Goal: Task Accomplishment & Management: Complete application form

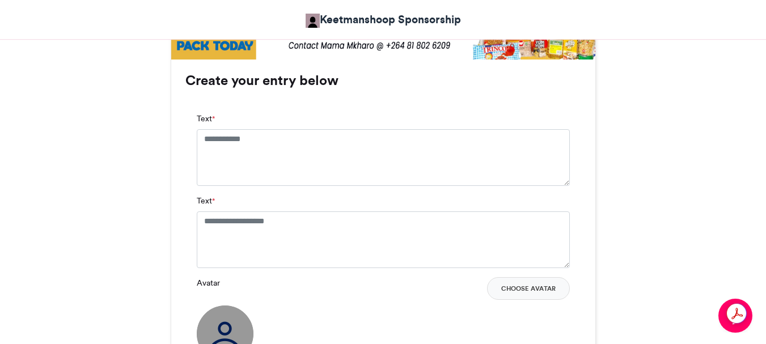
scroll to position [737, 0]
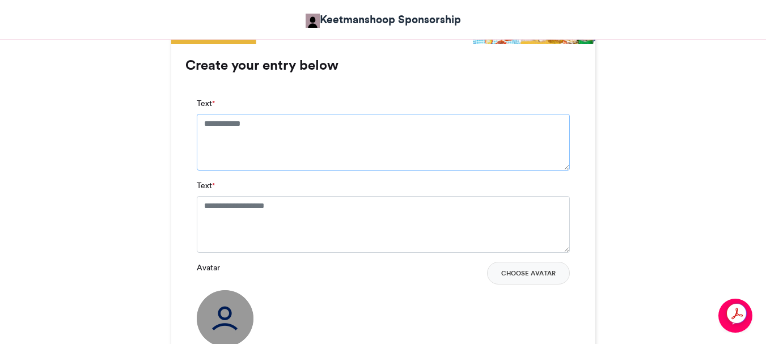
click at [203, 124] on textarea "Text *" at bounding box center [383, 142] width 373 height 57
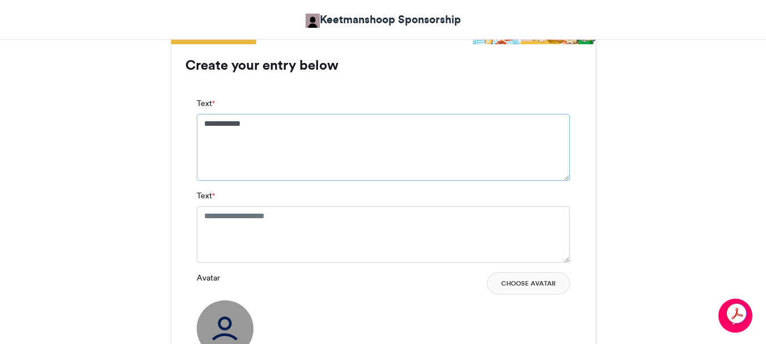
type textarea "**********"
click at [201, 211] on textarea "Text *" at bounding box center [383, 234] width 373 height 57
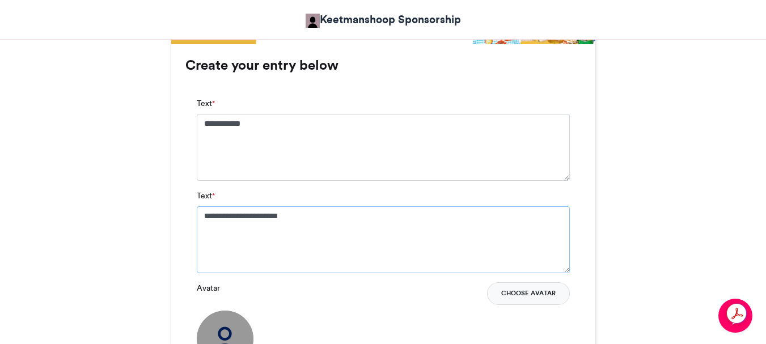
type textarea "**********"
click at [515, 293] on button "Choose Avatar" at bounding box center [528, 293] width 83 height 23
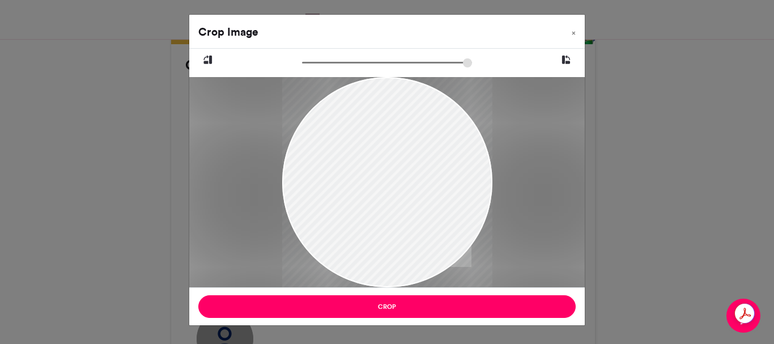
drag, startPoint x: 406, startPoint y: 114, endPoint x: 416, endPoint y: 146, distance: 33.2
click at [416, 146] on div at bounding box center [387, 215] width 210 height 281
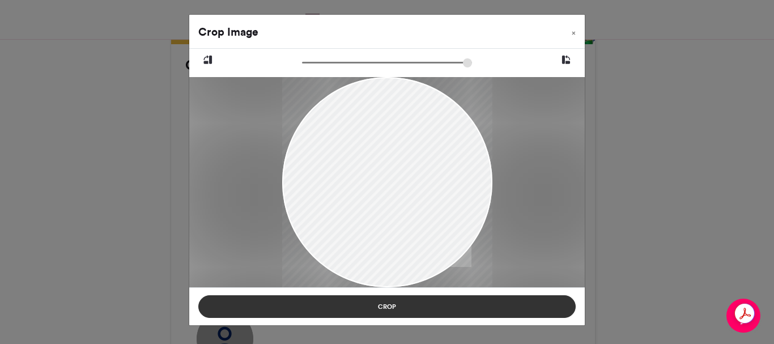
click at [383, 306] on button "Crop" at bounding box center [386, 306] width 377 height 23
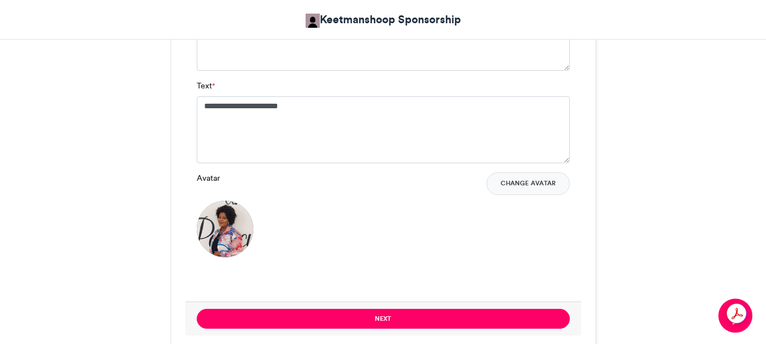
scroll to position [850, 0]
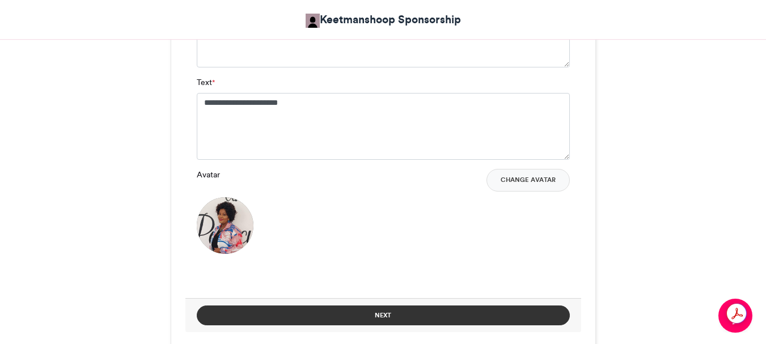
click at [377, 312] on button "Next" at bounding box center [383, 315] width 373 height 20
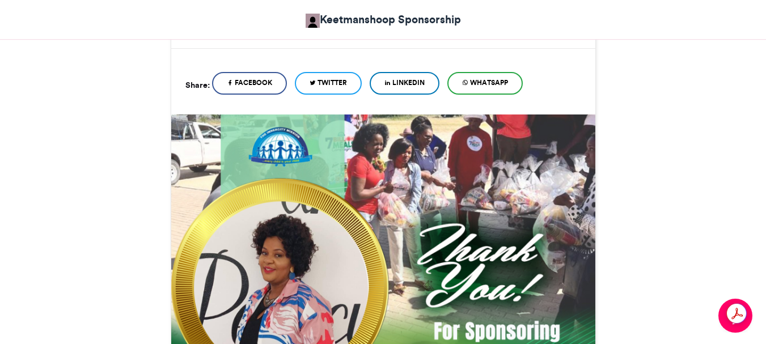
scroll to position [227, 0]
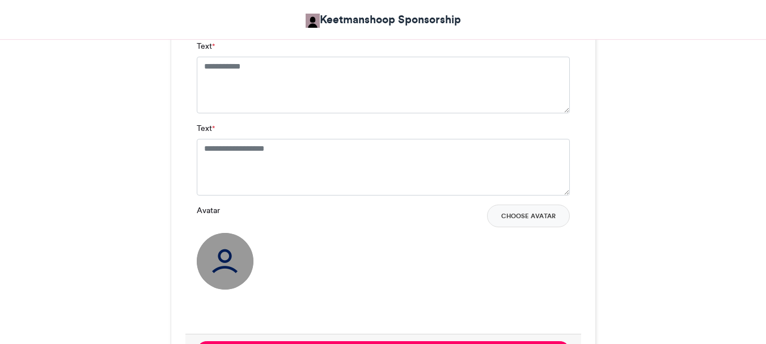
scroll to position [795, 0]
click at [201, 64] on textarea "Text *" at bounding box center [383, 84] width 373 height 57
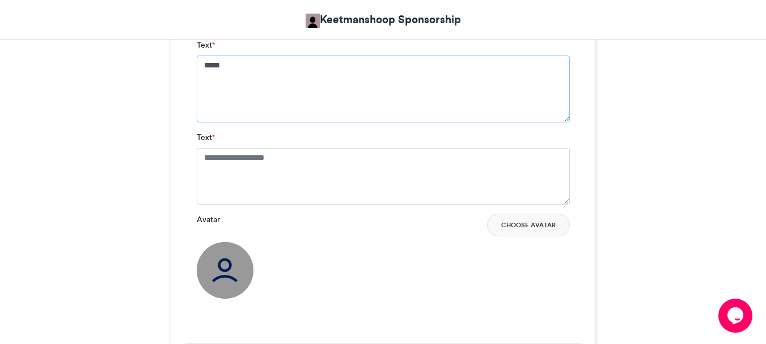
scroll to position [0, 0]
type textarea "**********"
click at [200, 155] on textarea "Text *" at bounding box center [383, 176] width 373 height 57
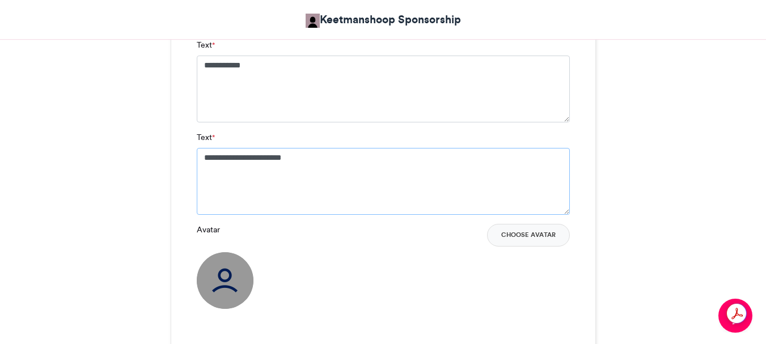
type textarea "**********"
click at [439, 254] on div "Avatar Choose Avatar" at bounding box center [383, 266] width 373 height 85
click at [517, 237] on button "Choose Avatar" at bounding box center [528, 235] width 83 height 23
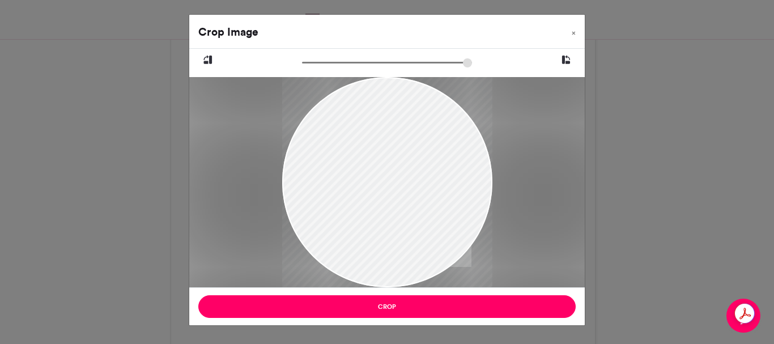
click at [350, 112] on div at bounding box center [387, 182] width 210 height 281
drag, startPoint x: 350, startPoint y: 112, endPoint x: 347, endPoint y: 122, distance: 11.1
click at [347, 122] on div at bounding box center [387, 190] width 210 height 281
drag, startPoint x: 347, startPoint y: 122, endPoint x: 355, endPoint y: 154, distance: 32.7
click at [355, 154] on div at bounding box center [387, 217] width 210 height 281
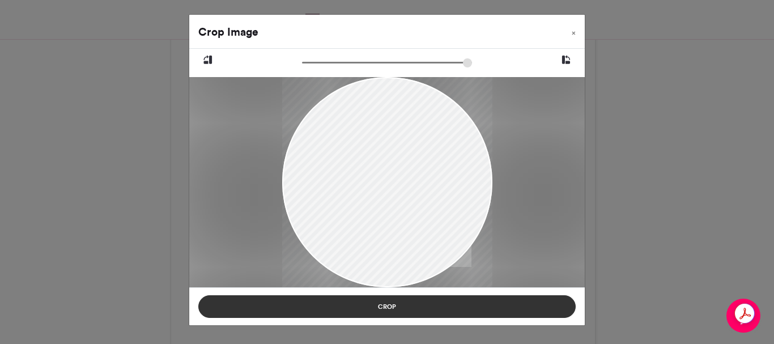
click at [392, 307] on button "Crop" at bounding box center [386, 306] width 377 height 23
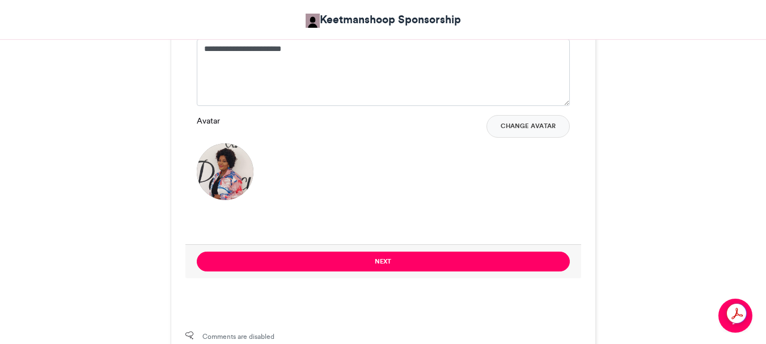
scroll to position [965, 0]
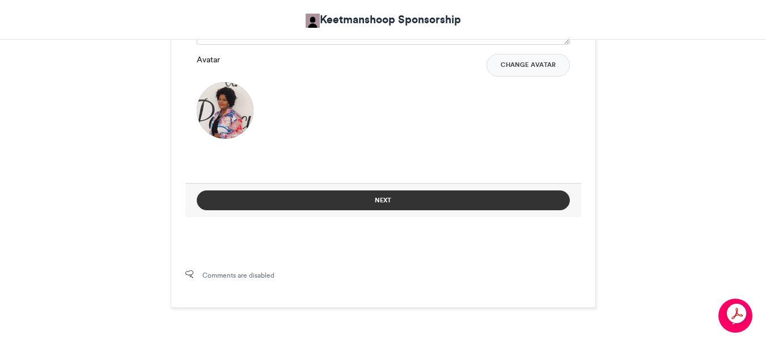
click at [371, 196] on button "Next" at bounding box center [383, 200] width 373 height 20
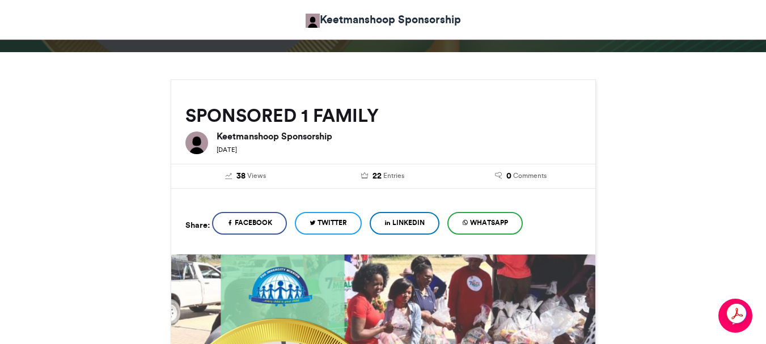
scroll to position [0, 0]
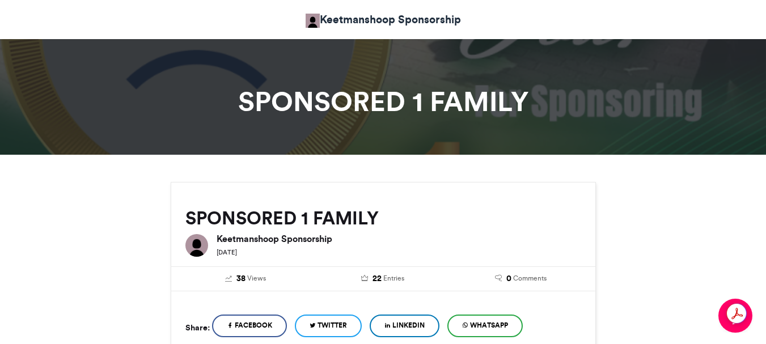
click at [439, 232] on div "Keetmanshoop Sponsorship 2 weeks ago" at bounding box center [394, 244] width 373 height 32
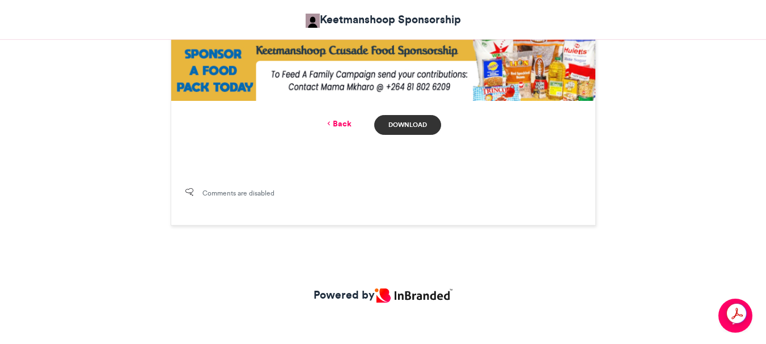
click at [401, 123] on link "Download" at bounding box center [407, 125] width 66 height 20
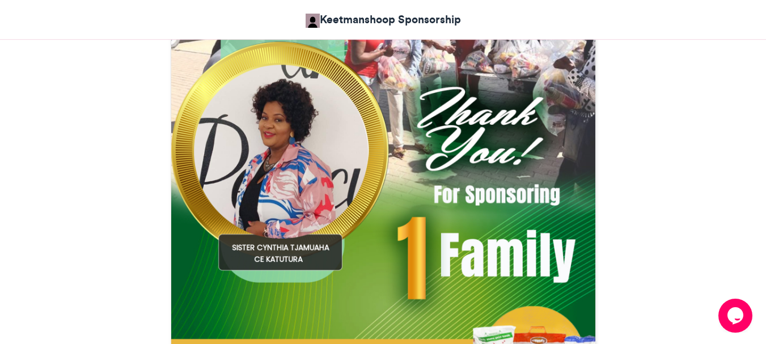
scroll to position [340, 0]
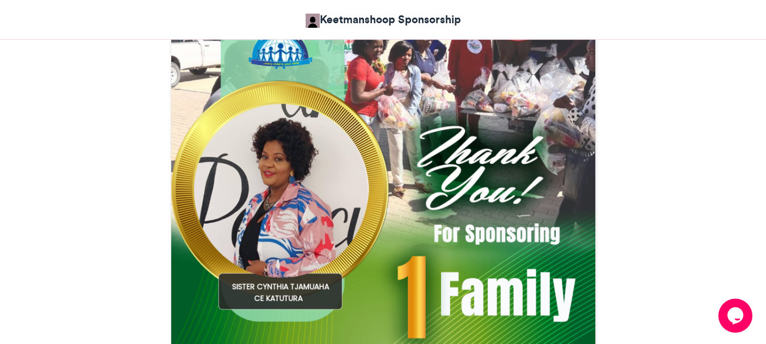
click at [282, 139] on img at bounding box center [383, 229] width 424 height 424
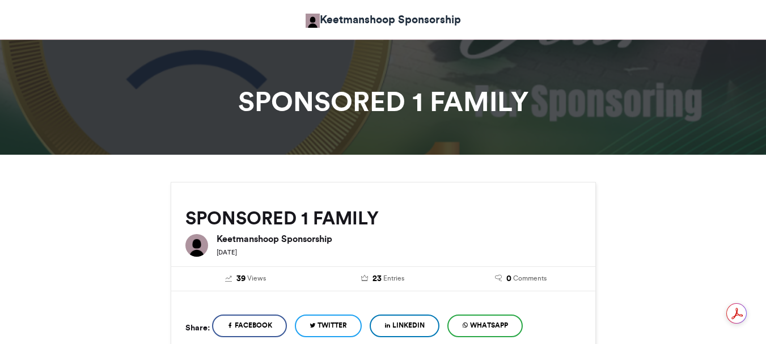
scroll to position [737, 0]
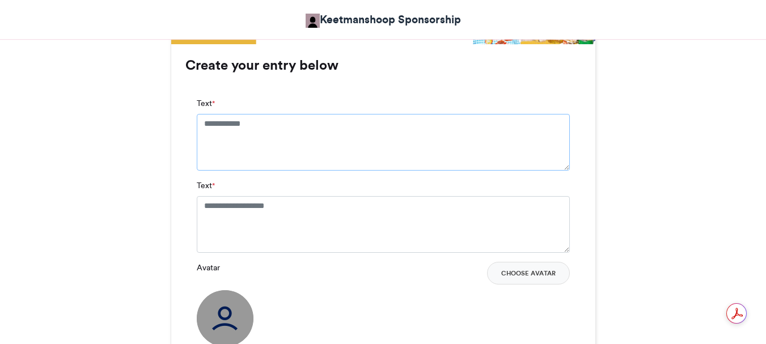
click at [202, 122] on textarea "Text *" at bounding box center [383, 142] width 373 height 57
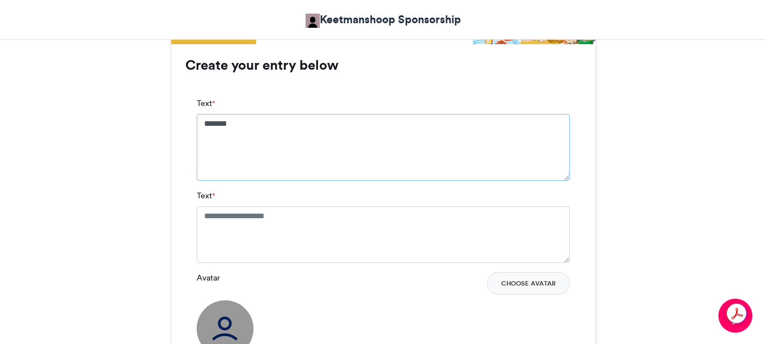
scroll to position [0, 0]
type textarea "**********"
click at [205, 215] on textarea "Text *" at bounding box center [383, 234] width 373 height 57
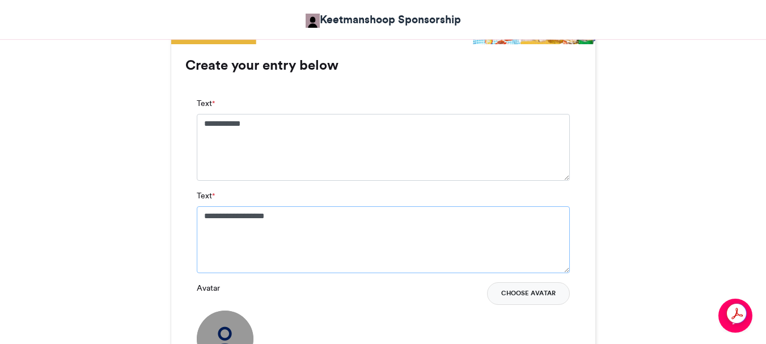
type textarea "**********"
click at [521, 291] on button "Choose Avatar" at bounding box center [528, 293] width 83 height 23
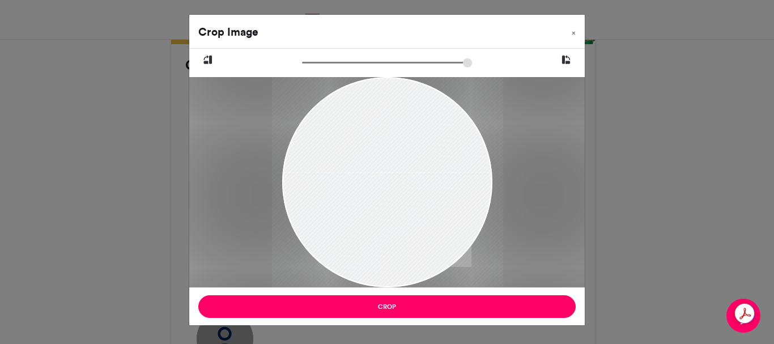
click at [375, 116] on div at bounding box center [387, 182] width 210 height 281
type input "******"
drag, startPoint x: 376, startPoint y: 116, endPoint x: 379, endPoint y: 147, distance: 30.7
click at [379, 147] on div at bounding box center [387, 213] width 210 height 281
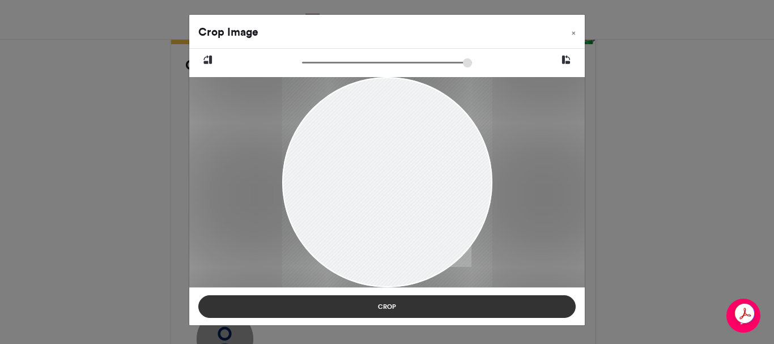
click at [381, 305] on button "Crop" at bounding box center [386, 306] width 377 height 23
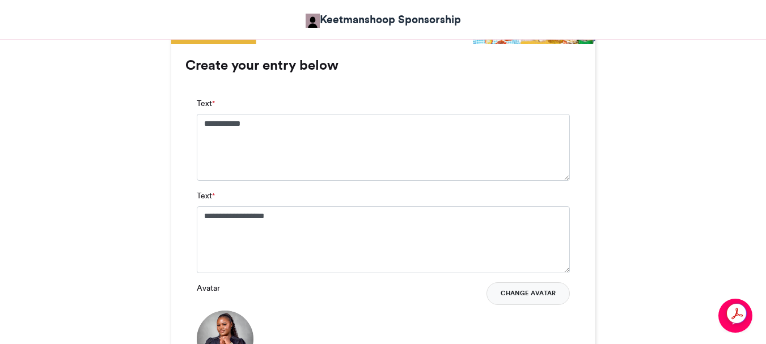
click at [524, 297] on button "Change Avatar" at bounding box center [527, 293] width 83 height 23
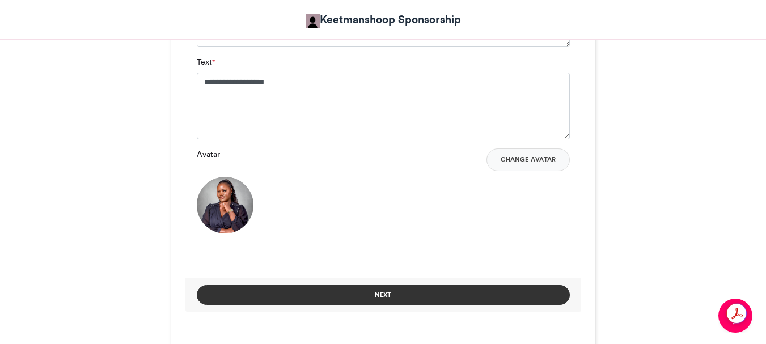
scroll to position [907, 0]
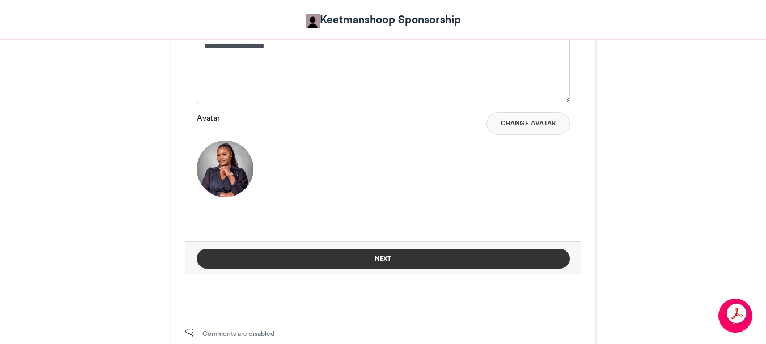
click at [386, 257] on button "Next" at bounding box center [383, 259] width 373 height 20
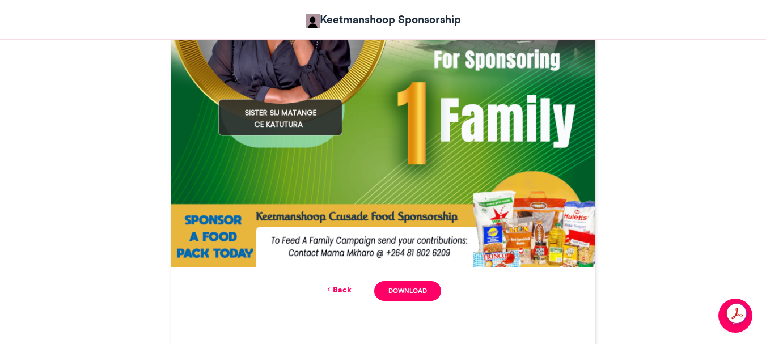
scroll to position [571, 0]
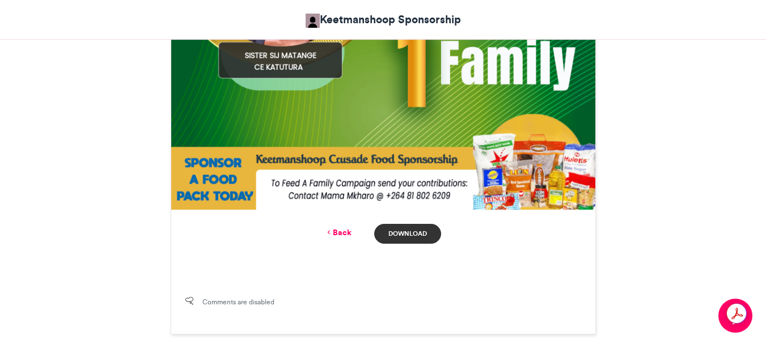
click at [405, 235] on link "Download" at bounding box center [407, 234] width 66 height 20
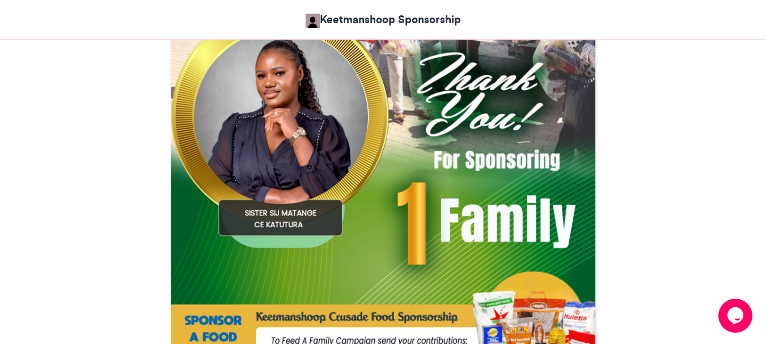
scroll to position [401, 0]
